Goal: Transaction & Acquisition: Purchase product/service

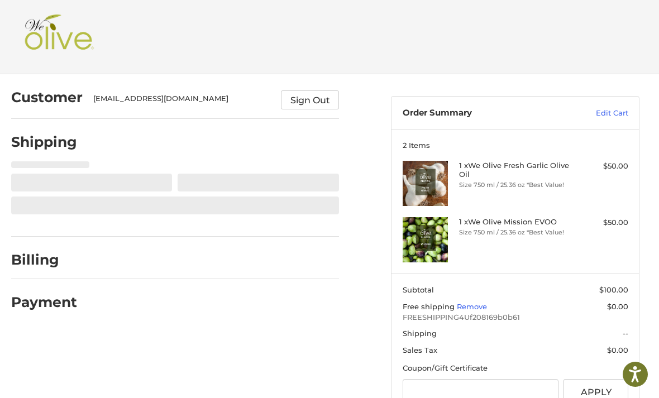
select select "**"
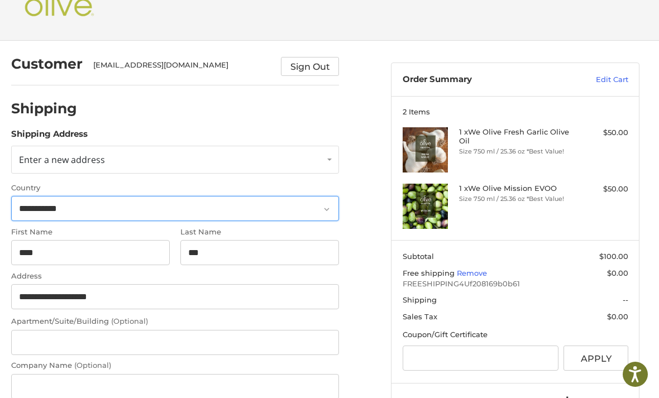
scroll to position [40, 0]
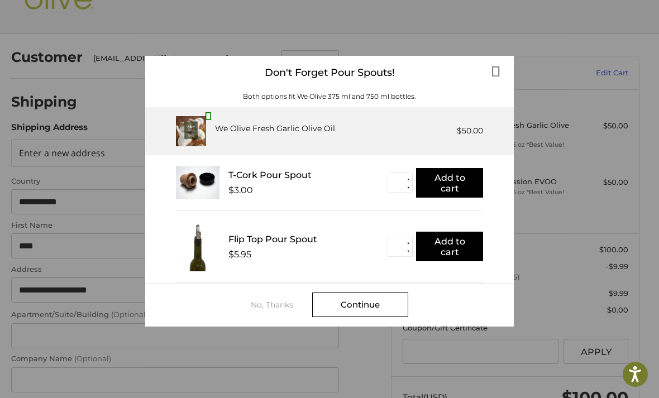
click at [273, 309] on div "No, Thanks" at bounding box center [281, 305] width 61 height 9
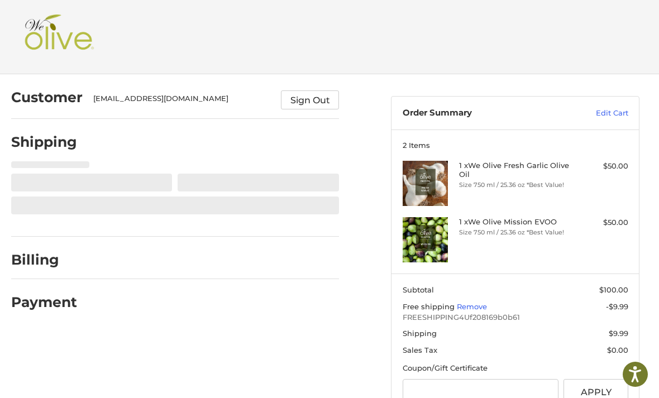
select select "**"
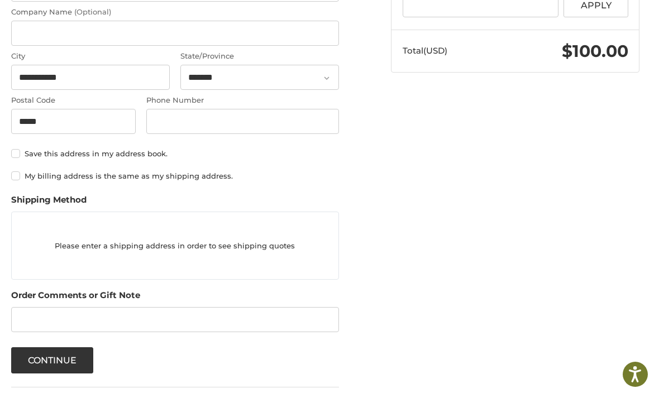
scroll to position [410, 0]
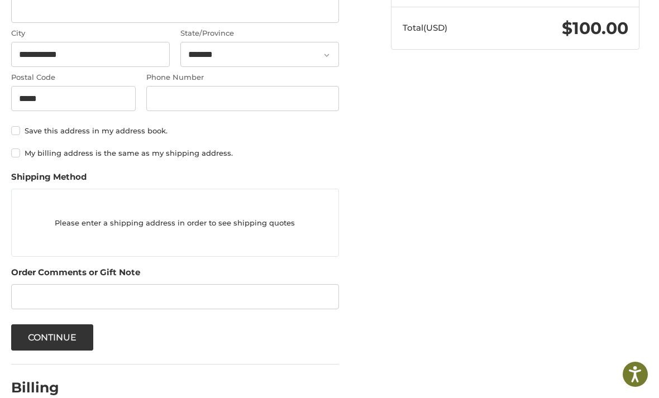
click at [76, 334] on button "Continue" at bounding box center [52, 338] width 83 height 26
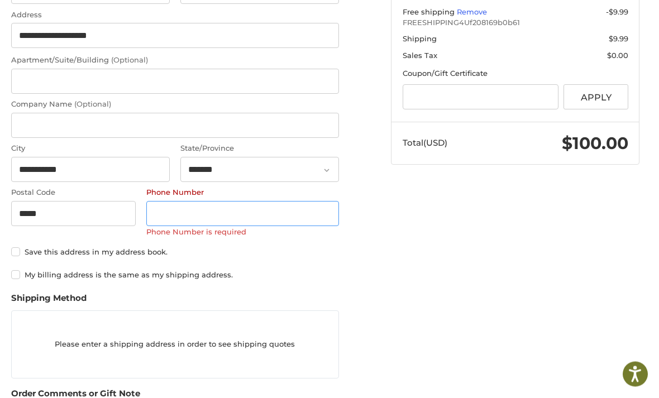
scroll to position [290, 0]
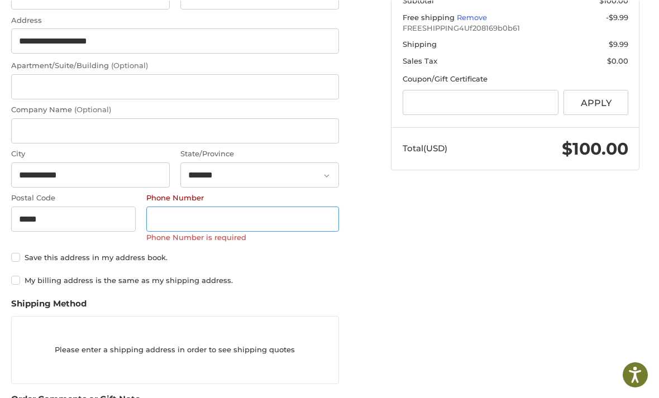
click at [288, 221] on input "Phone Number" at bounding box center [242, 218] width 193 height 25
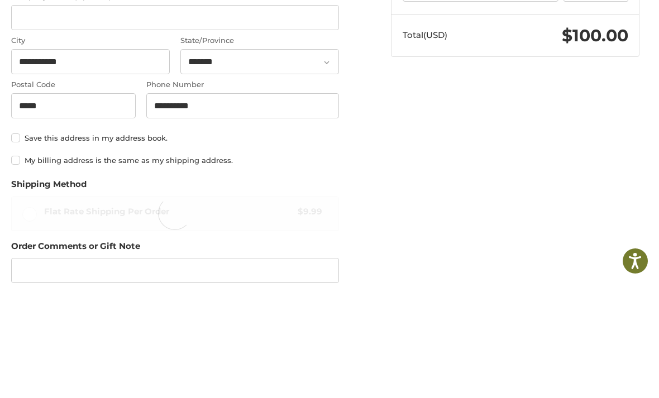
scroll to position [403, 0]
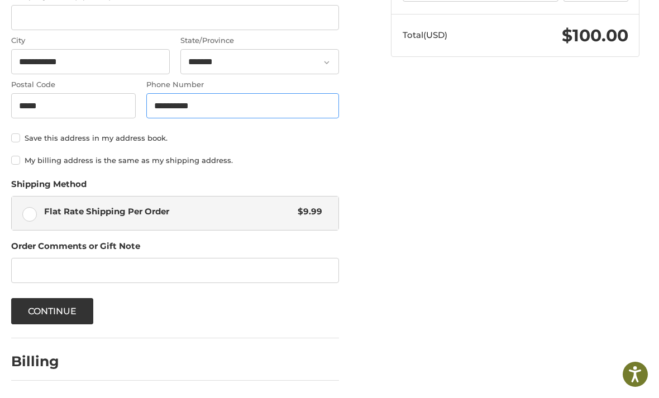
type input "**********"
click at [28, 218] on label "Flat Rate Shipping Per Order $9.99" at bounding box center [175, 214] width 327 height 34
click at [76, 313] on button "Continue" at bounding box center [52, 311] width 83 height 26
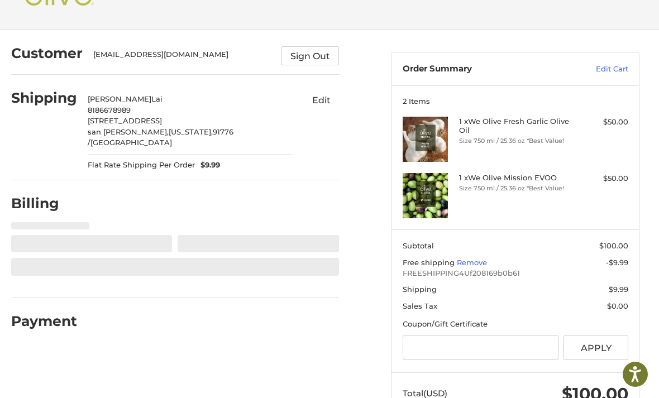
select select "**"
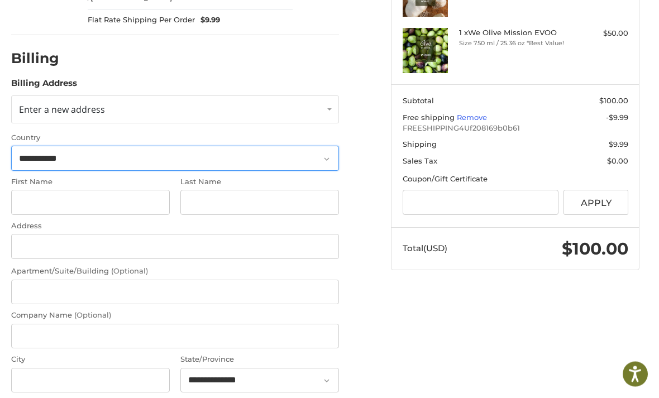
scroll to position [189, 0]
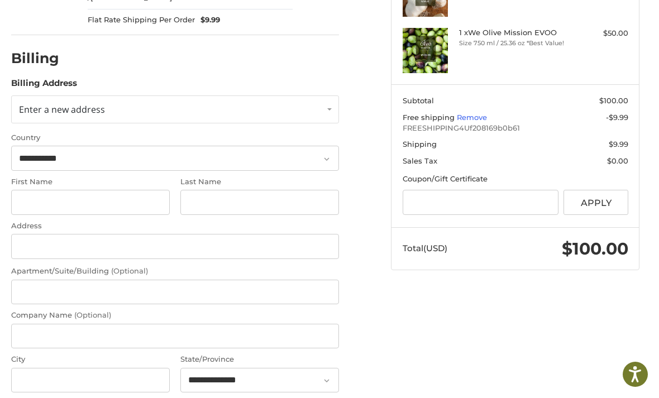
click at [306, 104] on link "Enter a new address" at bounding box center [175, 110] width 328 height 28
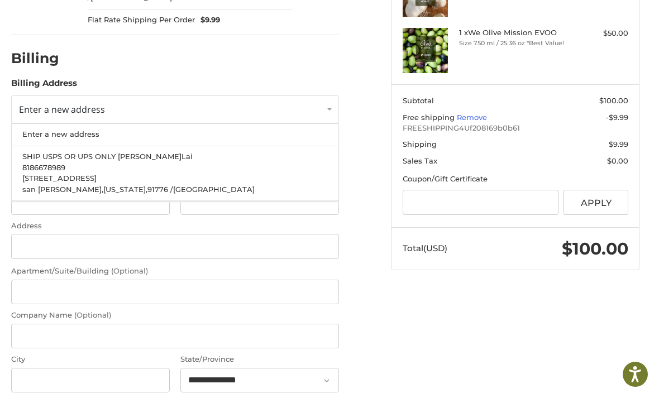
click at [263, 173] on p "115 E Broadway #G105" at bounding box center [175, 178] width 306 height 11
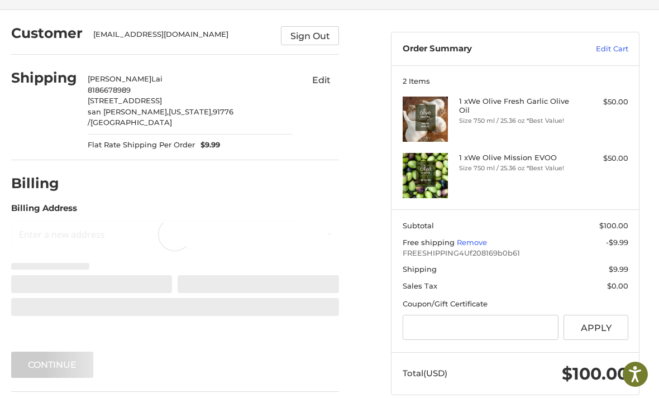
scroll to position [44, 0]
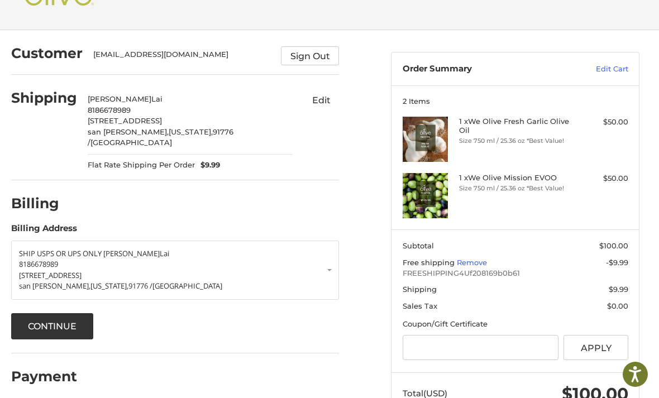
click at [66, 313] on button "Continue" at bounding box center [52, 326] width 83 height 26
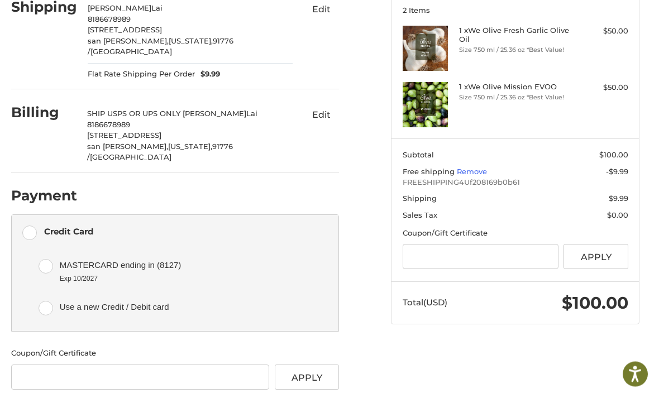
scroll to position [136, 0]
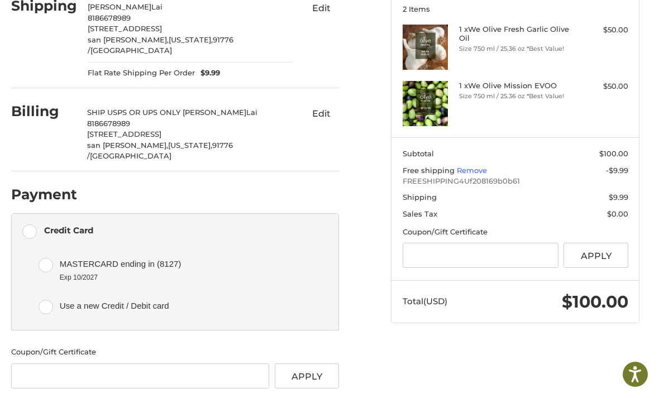
click at [149, 297] on span "Use a new Credit / Debit card" at bounding box center [187, 306] width 255 height 18
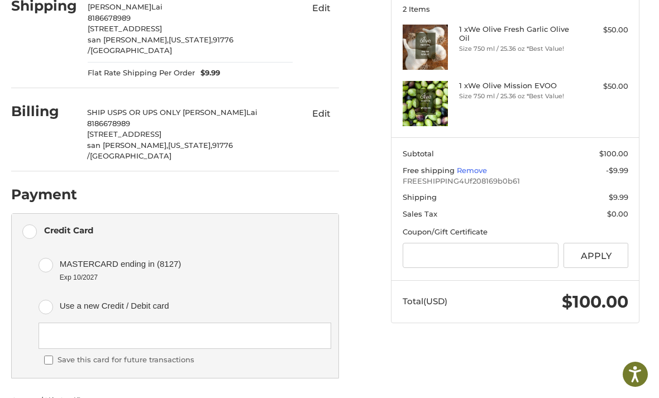
scroll to position [152, 0]
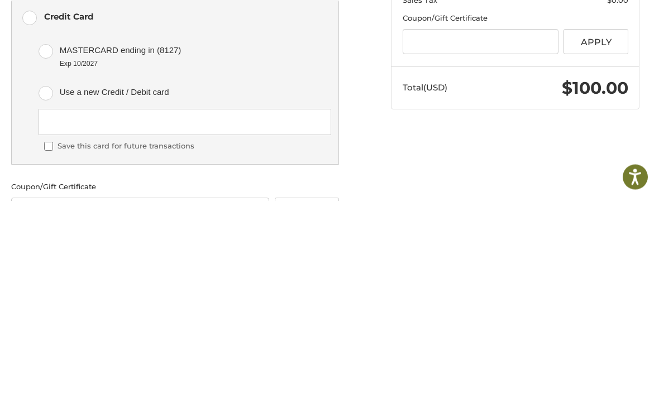
click at [180, 339] on label "Save this card for future transactions" at bounding box center [126, 344] width 137 height 11
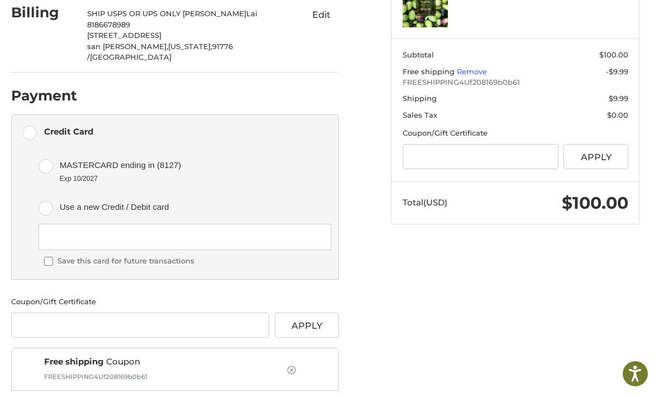
scroll to position [235, 0]
